Goal: Find specific page/section

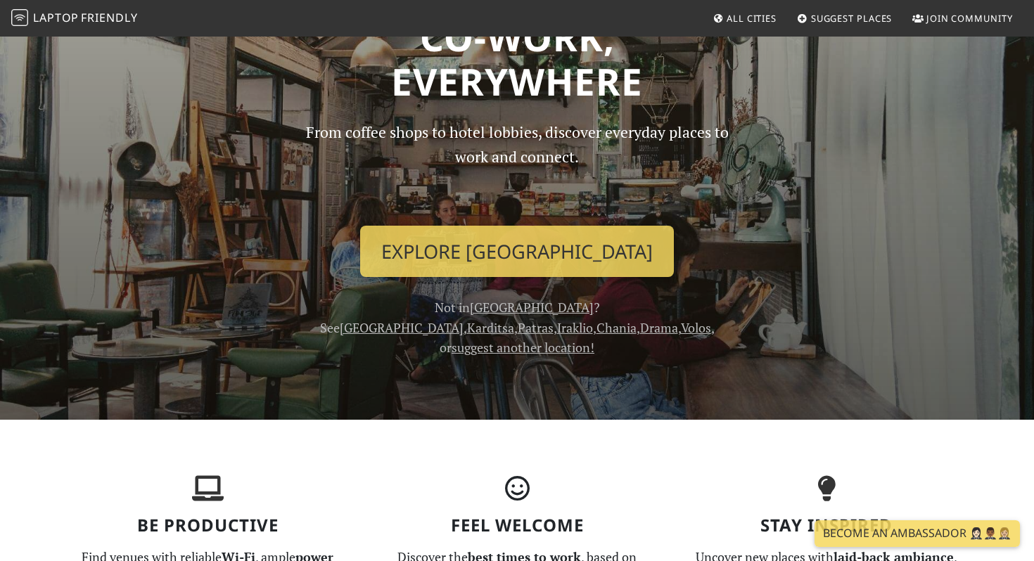
scroll to position [96, 0]
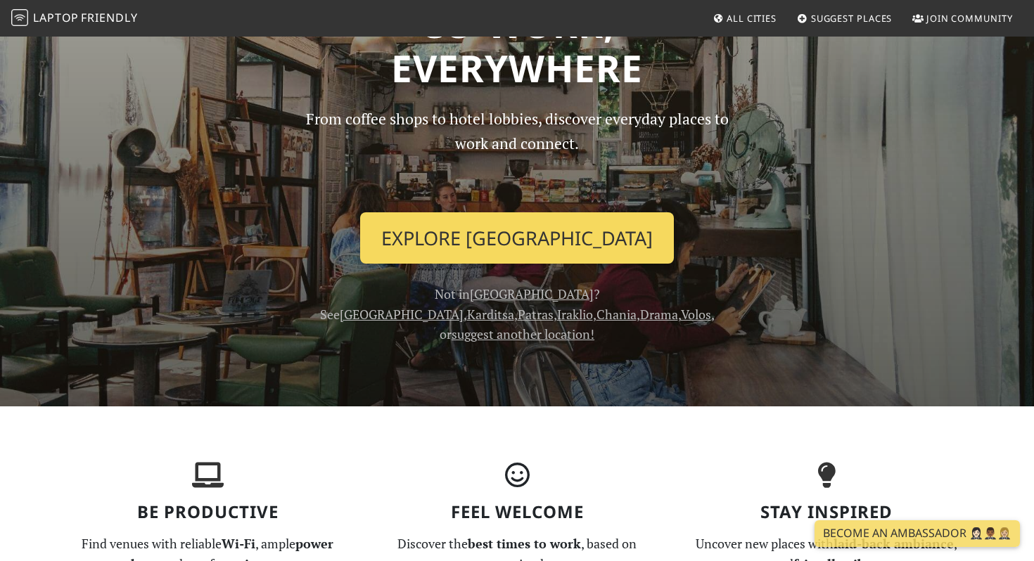
click at [490, 220] on link "Explore Athens" at bounding box center [517, 238] width 314 height 52
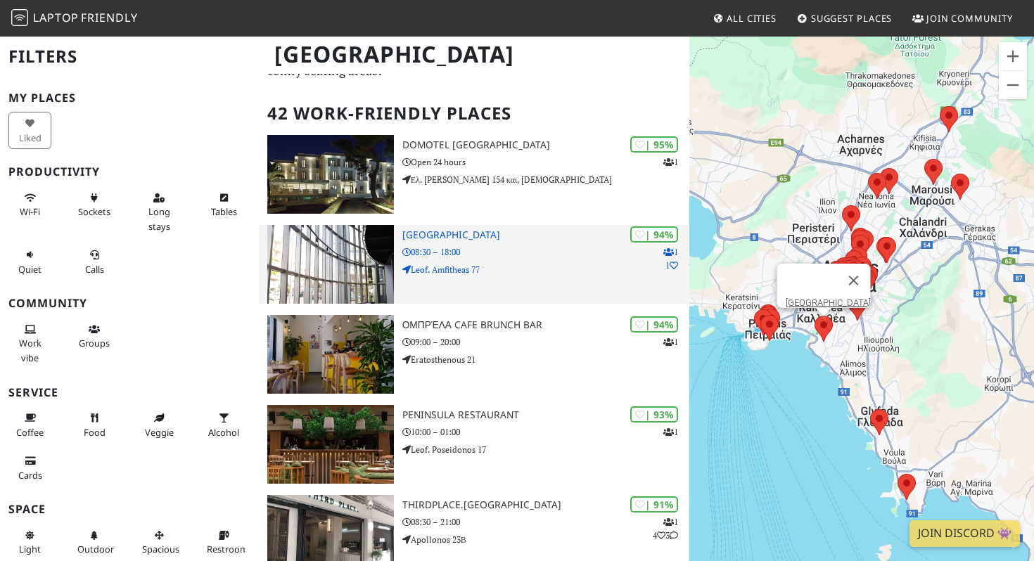
scroll to position [83, 0]
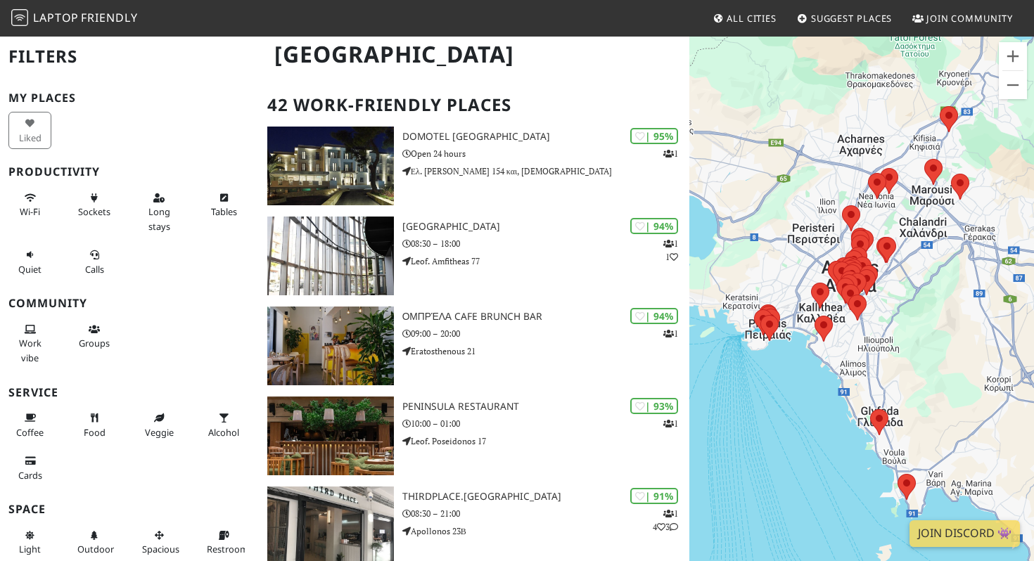
click at [806, 266] on div "To navigate, press the arrow keys." at bounding box center [861, 315] width 345 height 561
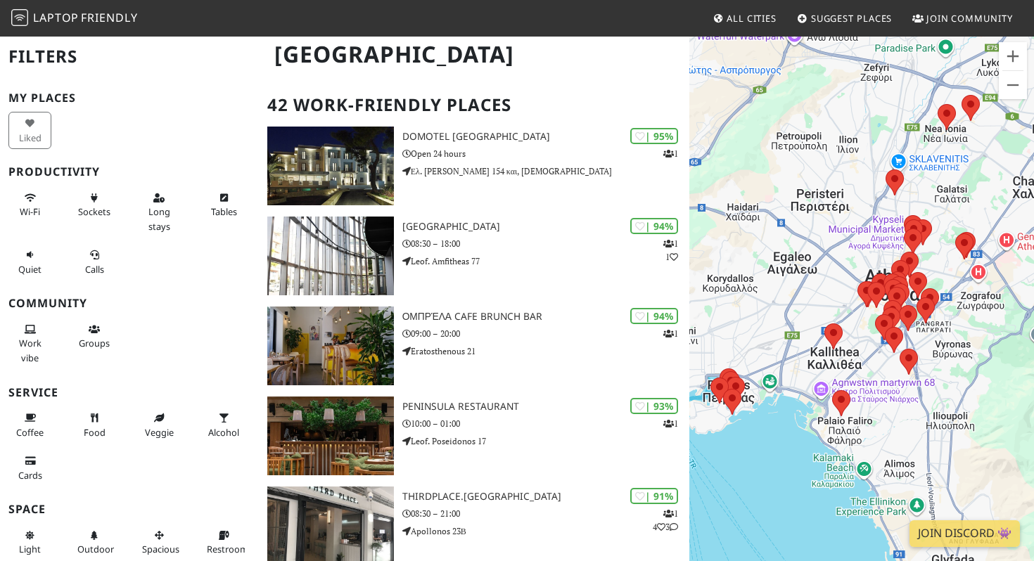
click at [806, 266] on div "To navigate, press the arrow keys." at bounding box center [861, 315] width 345 height 561
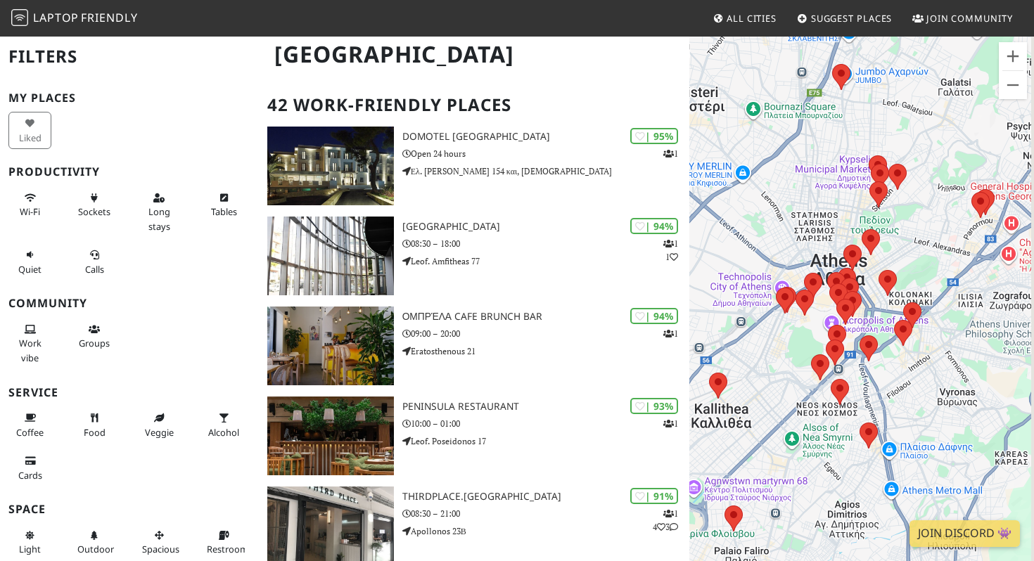
drag, startPoint x: 889, startPoint y: 267, endPoint x: 723, endPoint y: 225, distance: 171.2
click at [723, 225] on div "To navigate, press the arrow keys." at bounding box center [861, 315] width 345 height 561
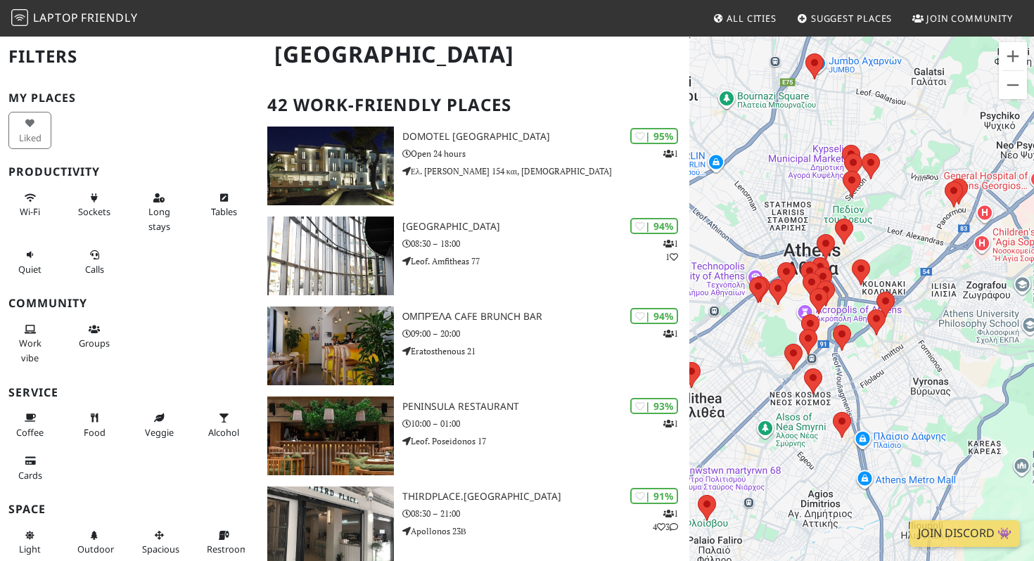
click at [794, 224] on div "To navigate, press the arrow keys." at bounding box center [861, 315] width 345 height 561
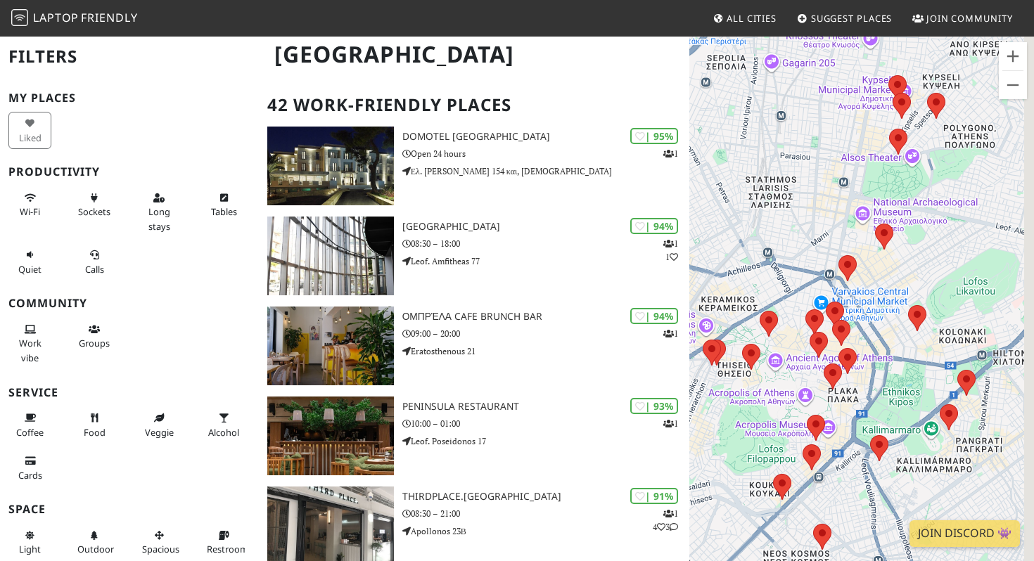
drag, startPoint x: 825, startPoint y: 280, endPoint x: 790, endPoint y: 220, distance: 69.7
click at [790, 220] on div "To navigate, press the arrow keys." at bounding box center [861, 315] width 345 height 561
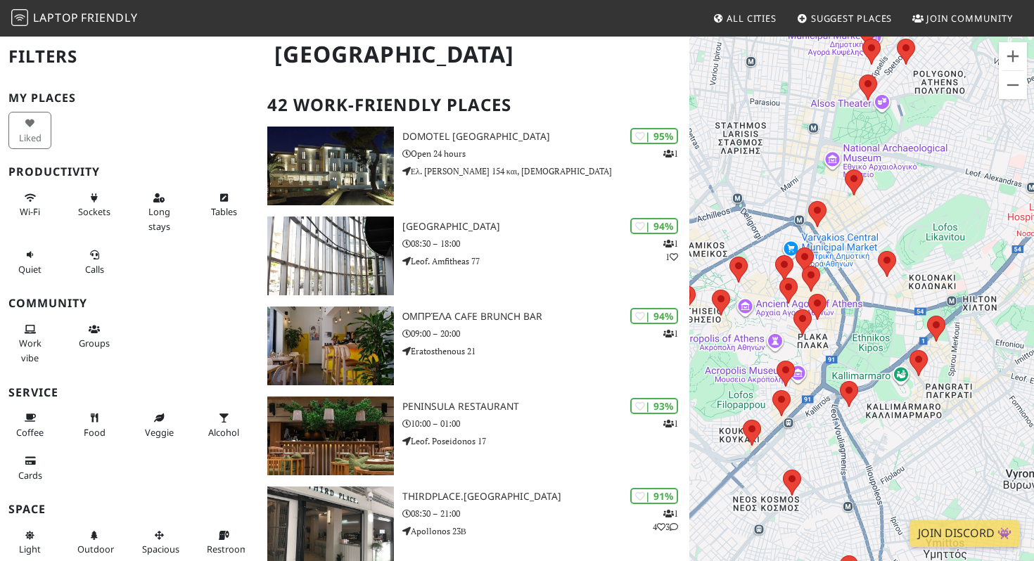
click at [846, 278] on div "To navigate, press the arrow keys." at bounding box center [861, 315] width 345 height 561
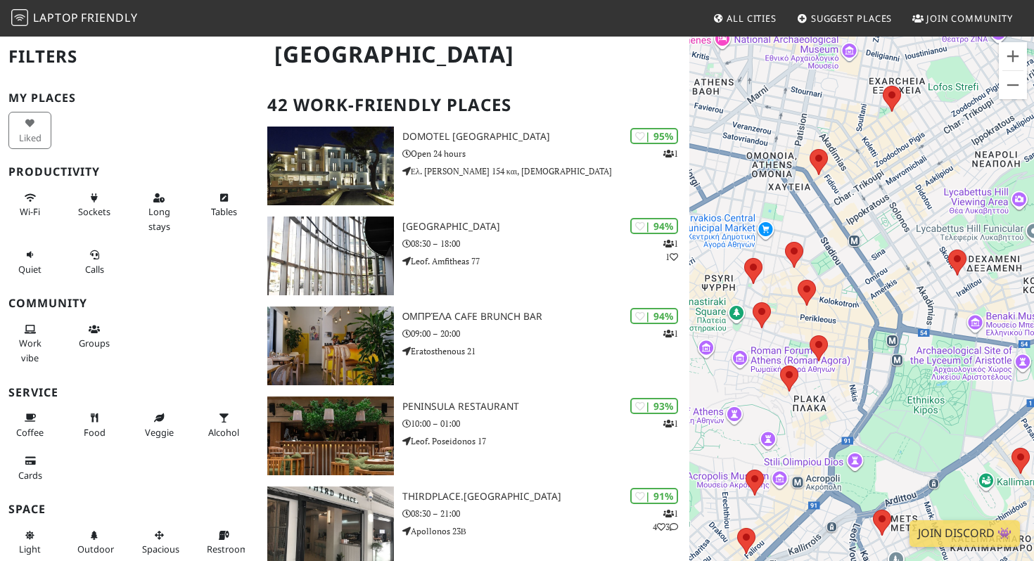
drag, startPoint x: 846, startPoint y: 278, endPoint x: 939, endPoint y: 280, distance: 92.1
click at [939, 280] on div "To navigate, press the arrow keys." at bounding box center [861, 315] width 345 height 561
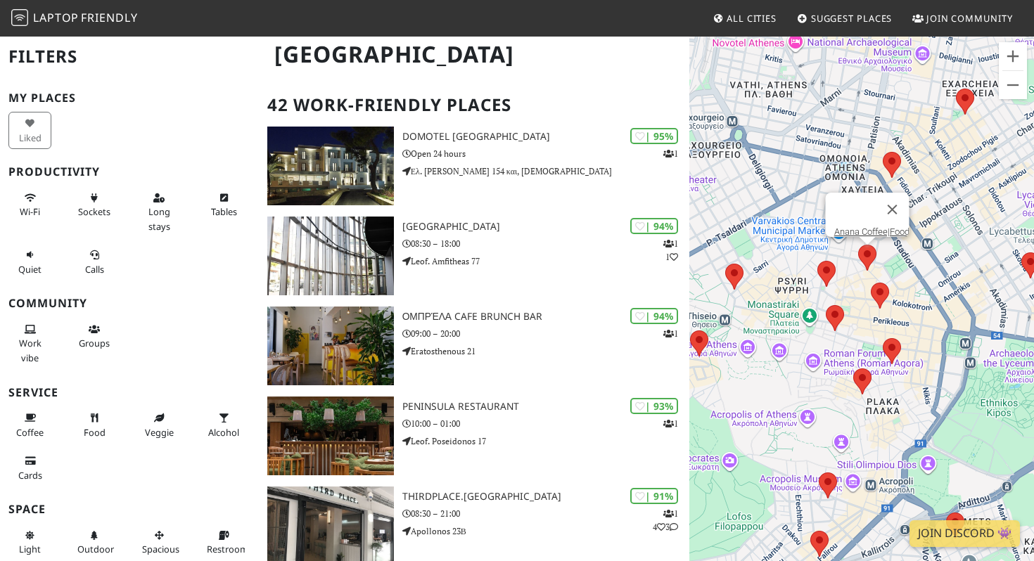
click at [858, 245] on area at bounding box center [858, 245] width 0 height 0
click at [861, 226] on link "Anana Coffee|Food" at bounding box center [871, 231] width 75 height 11
